Goal: Information Seeking & Learning: Learn about a topic

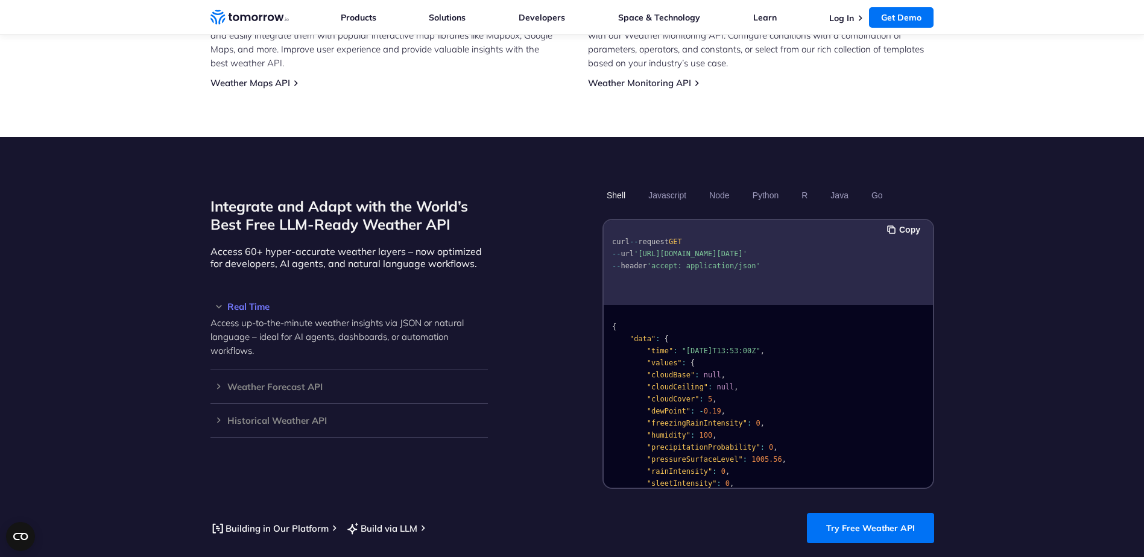
scroll to position [905, 0]
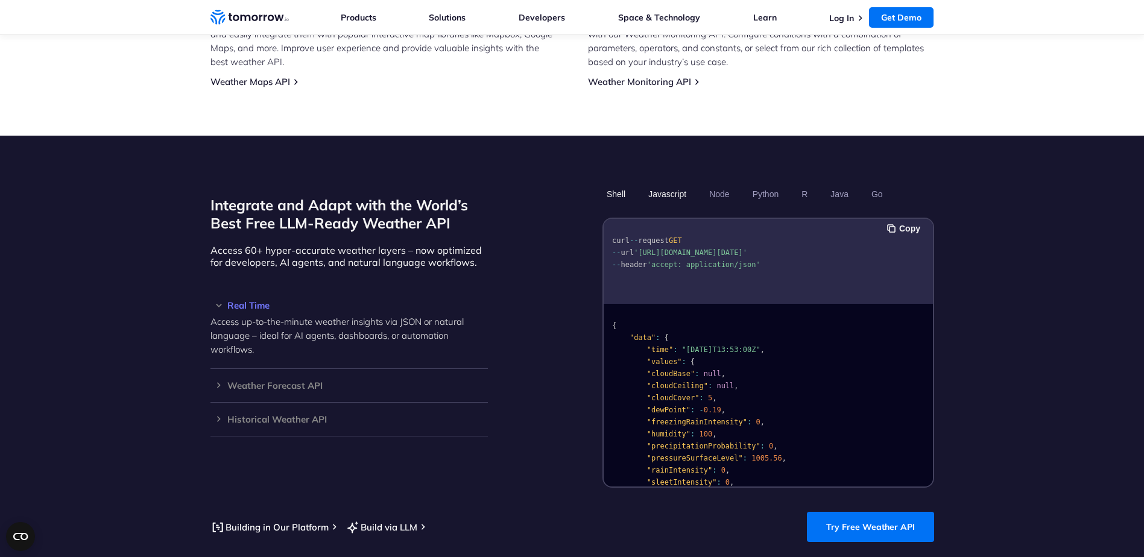
click at [666, 184] on button "Javascript" at bounding box center [667, 194] width 46 height 20
click at [722, 184] on button "Node" at bounding box center [719, 194] width 28 height 20
click at [788, 184] on ul "Shell Javascript Node Python R Java Go" at bounding box center [768, 194] width 332 height 20
click at [252, 301] on h3 "Real Time" at bounding box center [348, 305] width 277 height 9
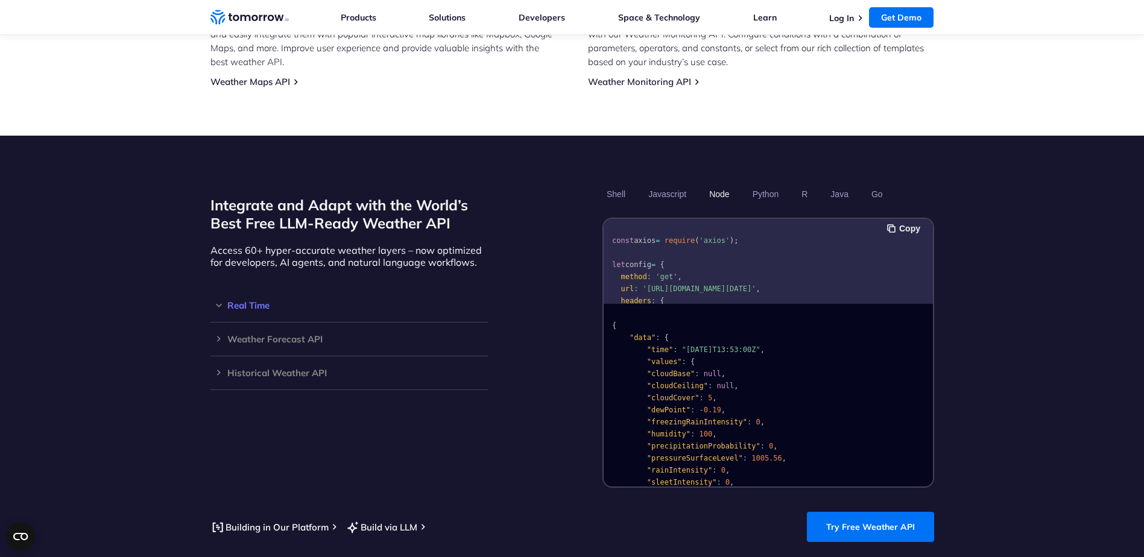
click at [252, 301] on h3 "Real Time" at bounding box center [348, 305] width 277 height 9
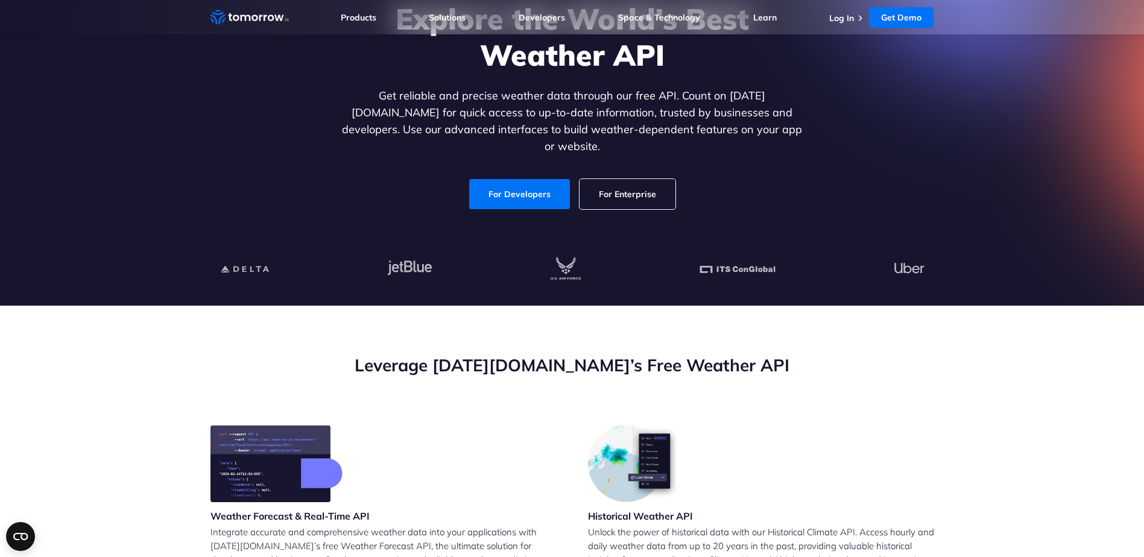
scroll to position [0, 0]
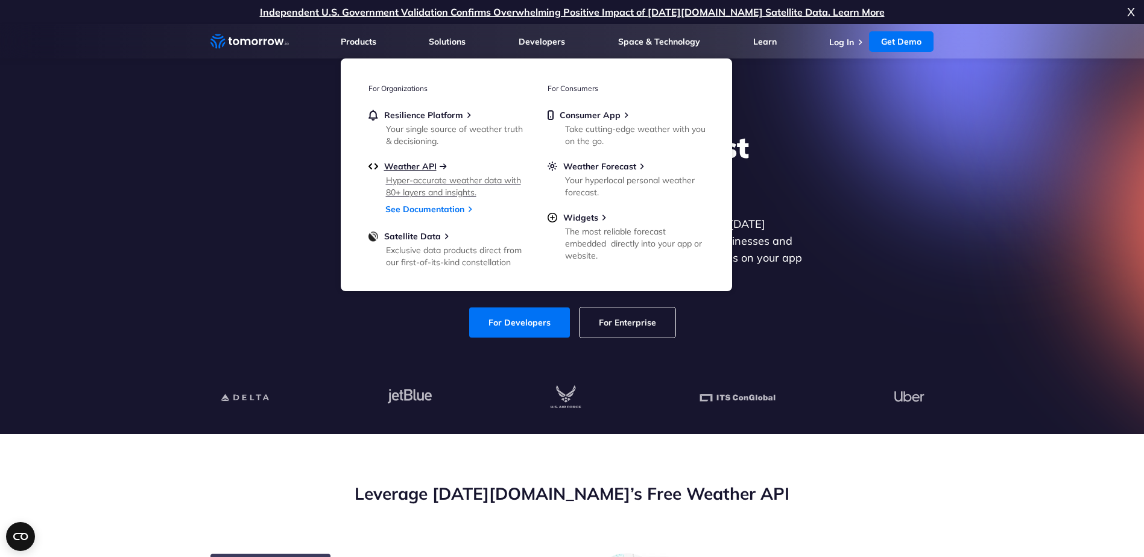
click at [412, 163] on span "Weather API" at bounding box center [410, 166] width 52 height 11
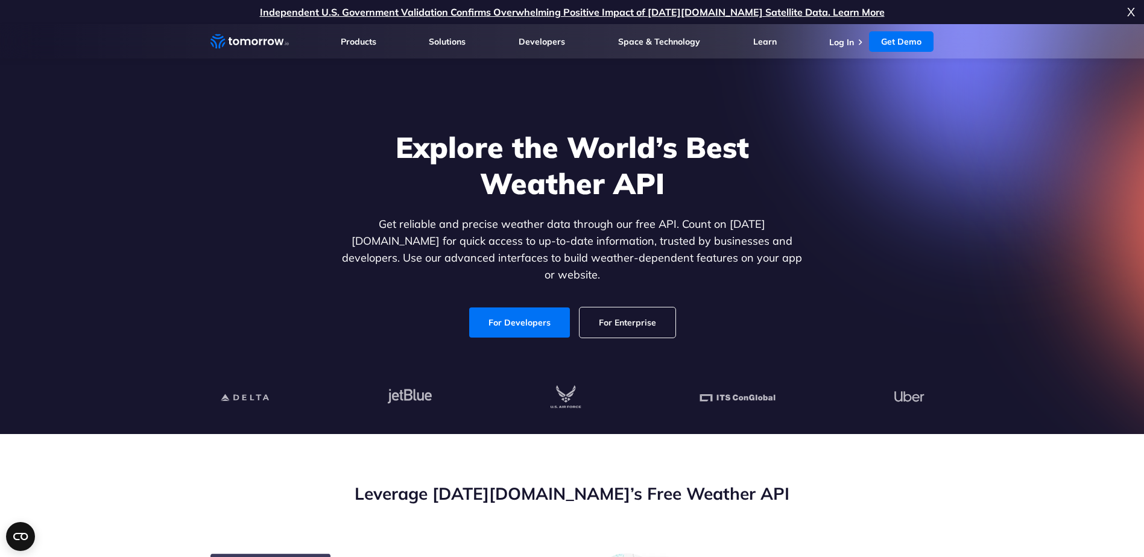
click at [623, 316] on link "For Enterprise" at bounding box center [627, 322] width 96 height 30
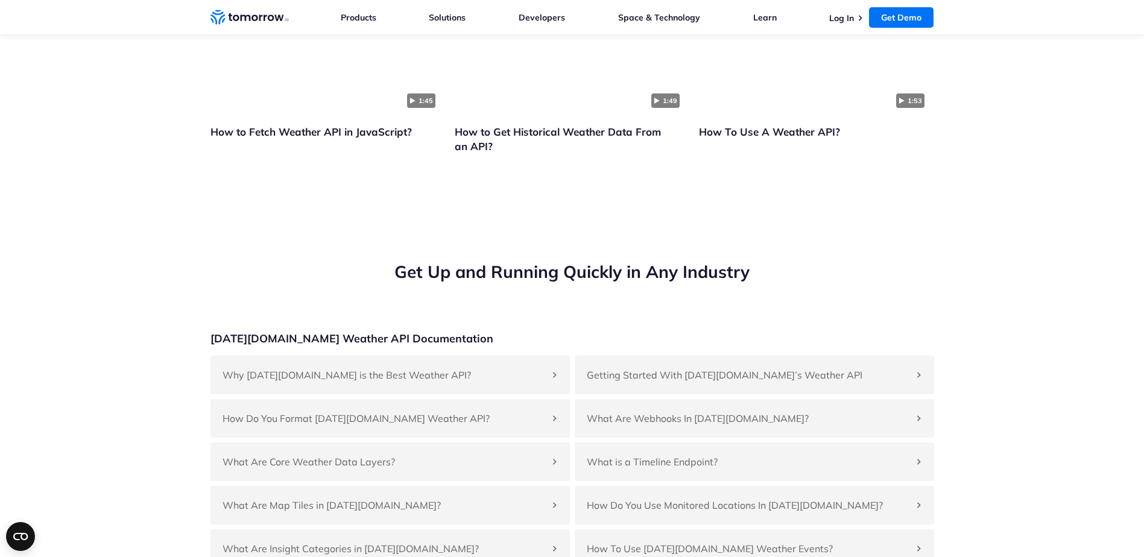
scroll to position [2774, 0]
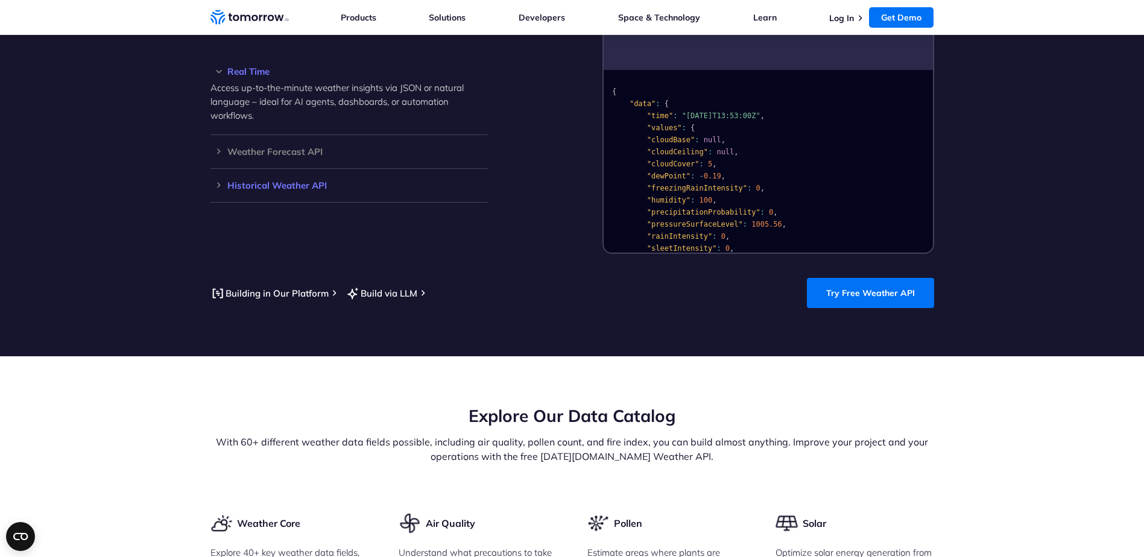
scroll to position [1146, 0]
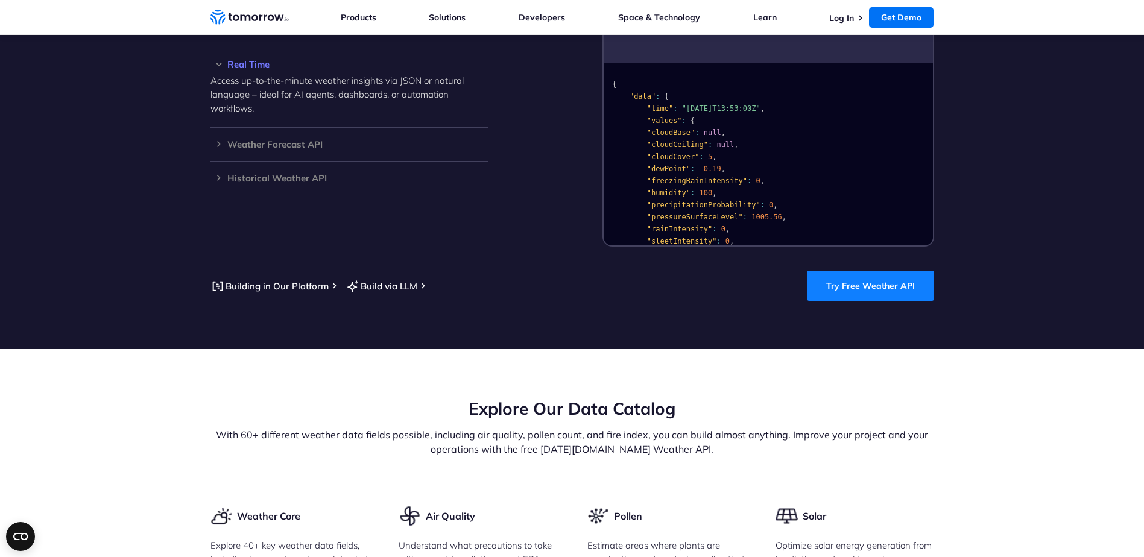
click at [843, 271] on link "Try Free Weather API" at bounding box center [870, 286] width 127 height 30
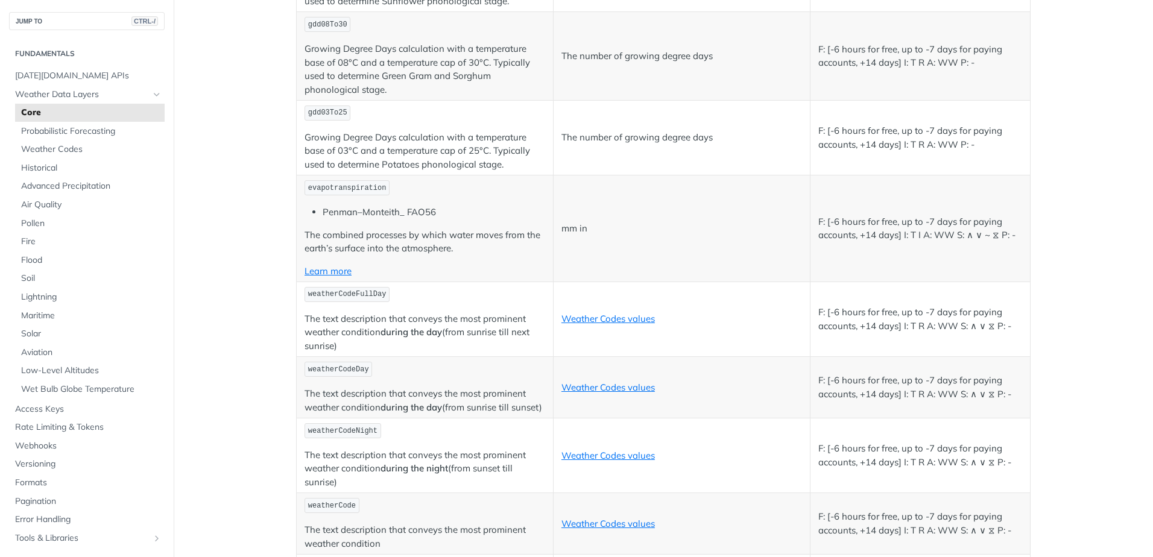
scroll to position [5727, 0]
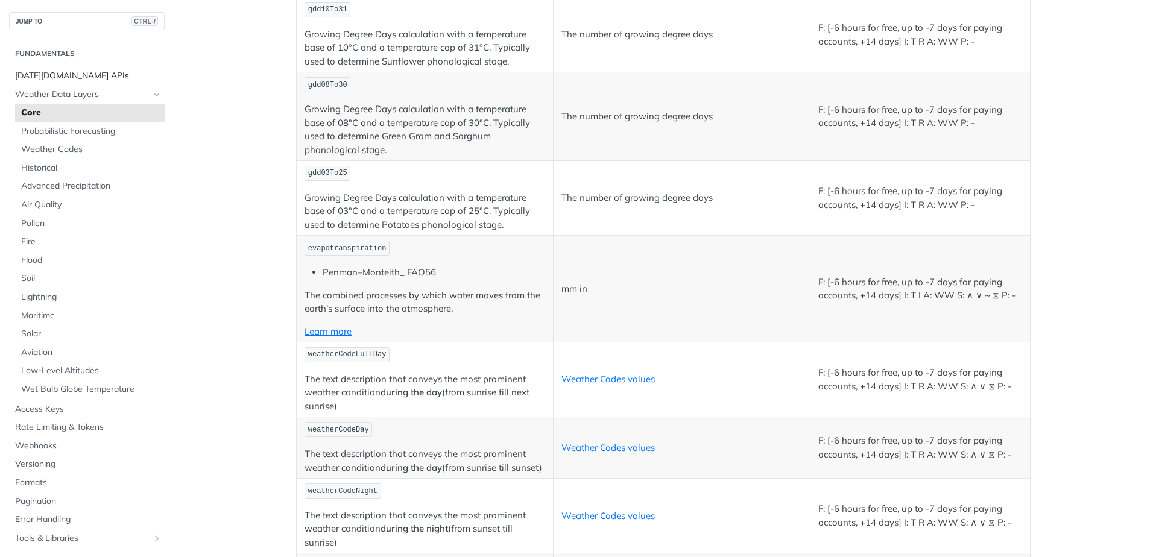
click at [51, 77] on span "Tomorrow.io APIs" at bounding box center [88, 76] width 147 height 12
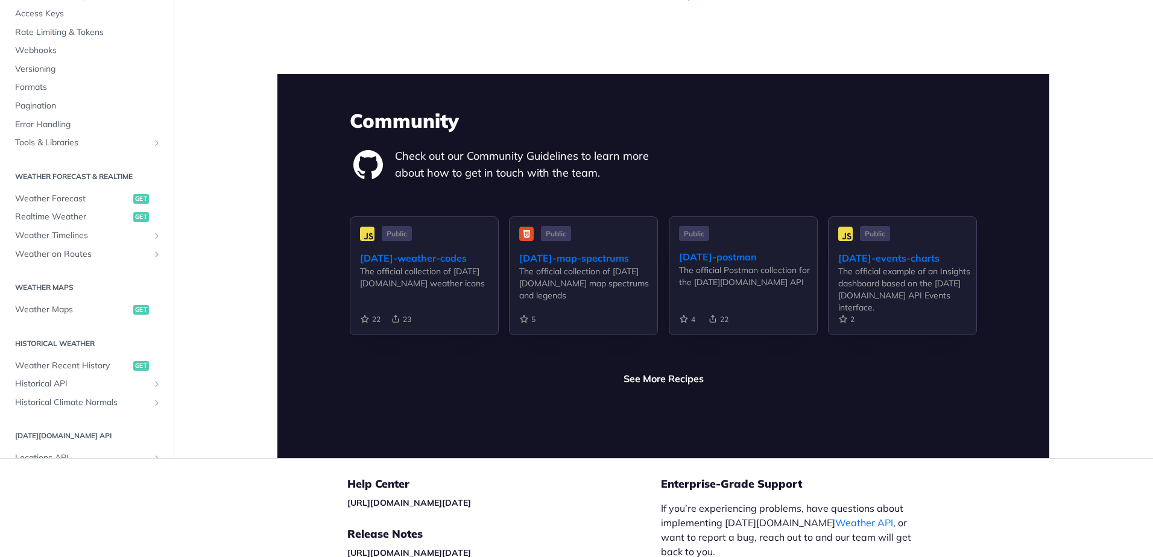
scroll to position [2730, 0]
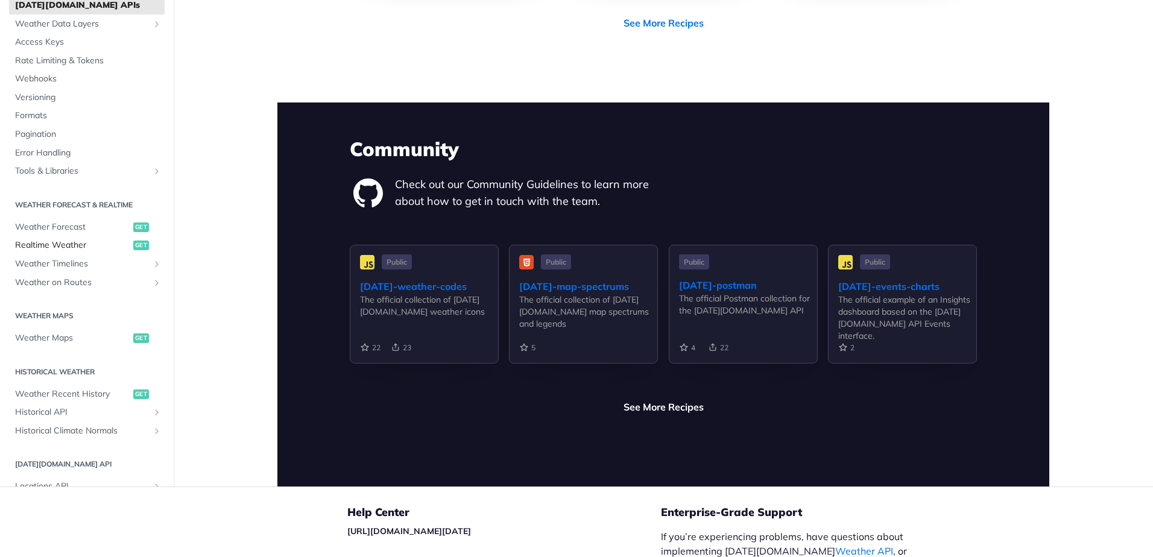
click at [65, 239] on span "Realtime Weather" at bounding box center [72, 245] width 115 height 12
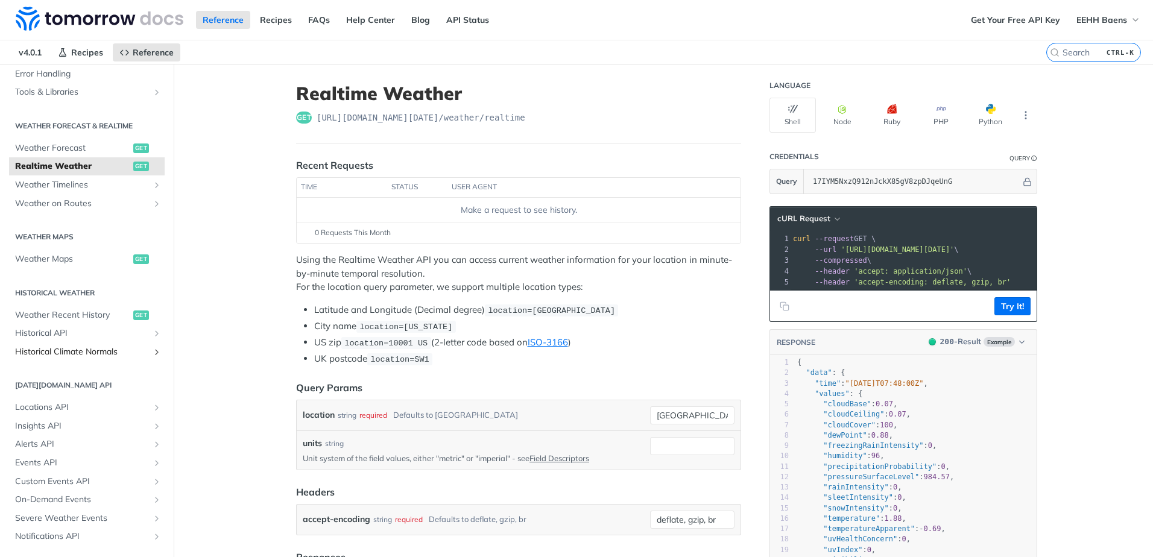
scroll to position [244, 0]
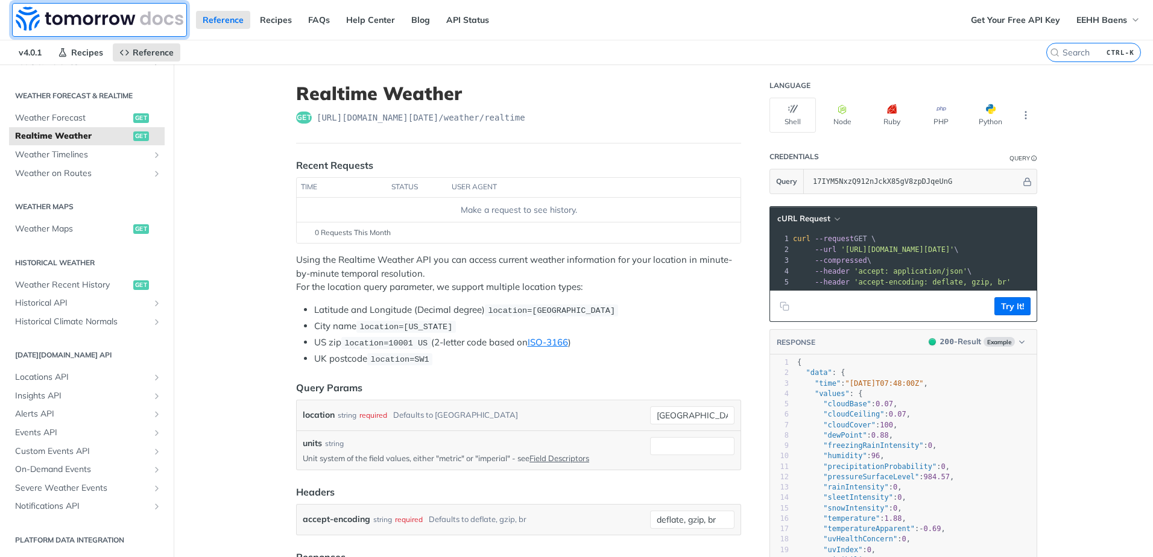
click at [101, 20] on img at bounding box center [100, 19] width 168 height 24
